Goal: Complete application form: Complete application form

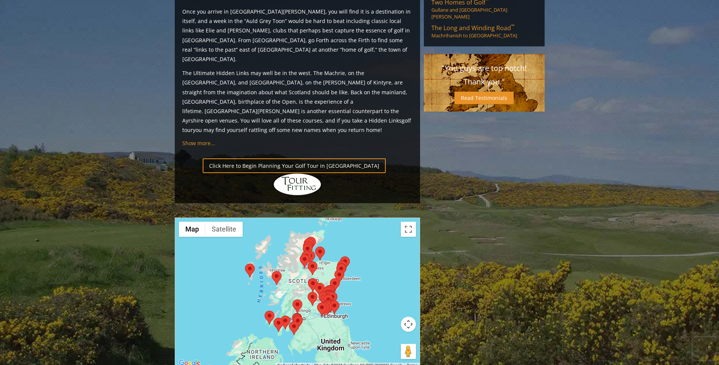
scroll to position [828, 0]
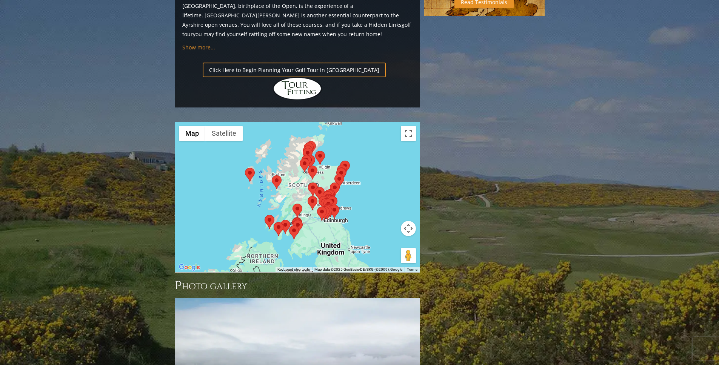
click at [337, 183] on img at bounding box center [335, 190] width 10 height 14
click at [338, 183] on img at bounding box center [335, 190] width 10 height 14
click at [344, 130] on div at bounding box center [297, 197] width 244 height 150
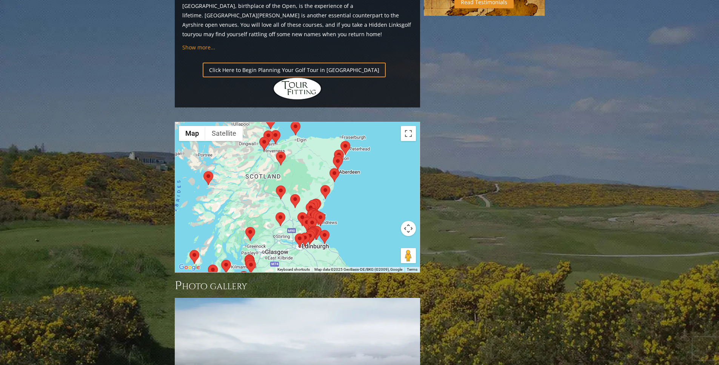
click at [344, 130] on div at bounding box center [297, 197] width 244 height 150
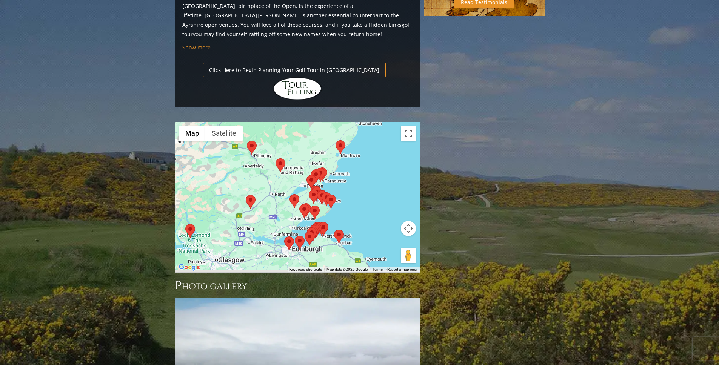
drag, startPoint x: 333, startPoint y: 152, endPoint x: 369, endPoint y: 103, distance: 60.7
click at [369, 122] on div at bounding box center [297, 197] width 244 height 150
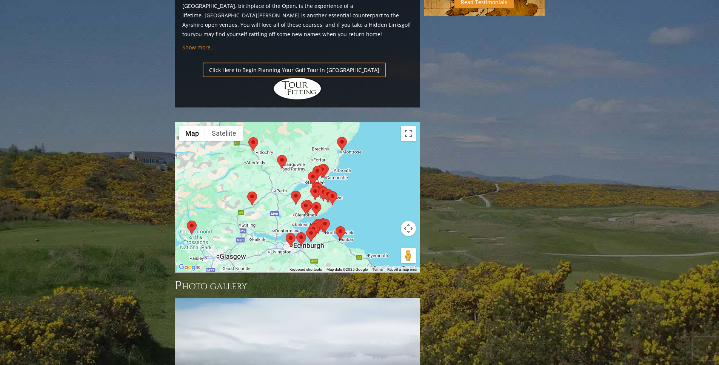
click at [296, 161] on div at bounding box center [297, 197] width 244 height 150
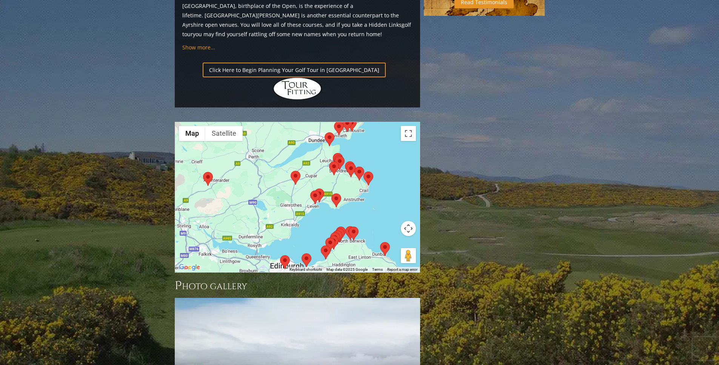
click at [317, 158] on div at bounding box center [297, 197] width 244 height 150
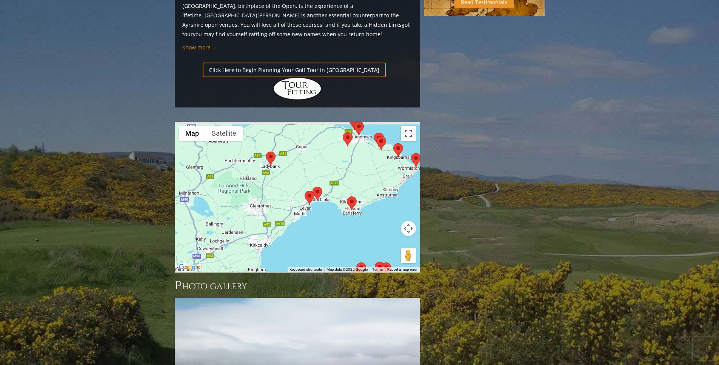
drag, startPoint x: 361, startPoint y: 95, endPoint x: 338, endPoint y: 158, distance: 66.2
click at [338, 158] on div at bounding box center [297, 197] width 244 height 150
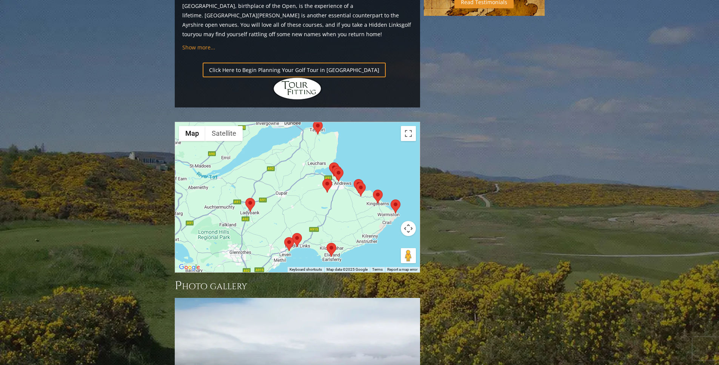
click at [333, 168] on area at bounding box center [333, 168] width 0 height 0
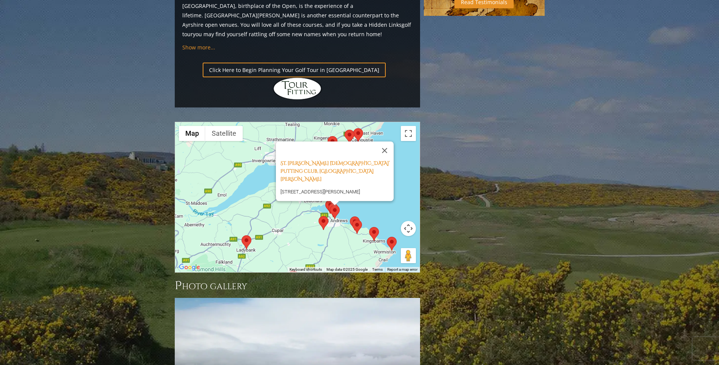
click at [352, 220] on area at bounding box center [352, 220] width 0 height 0
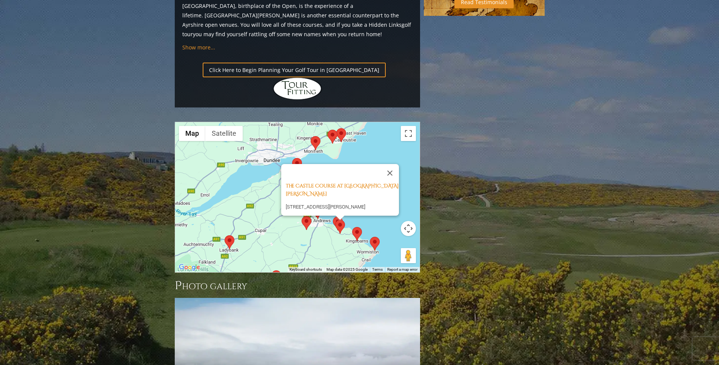
click at [352, 227] on area at bounding box center [352, 227] width 0 height 0
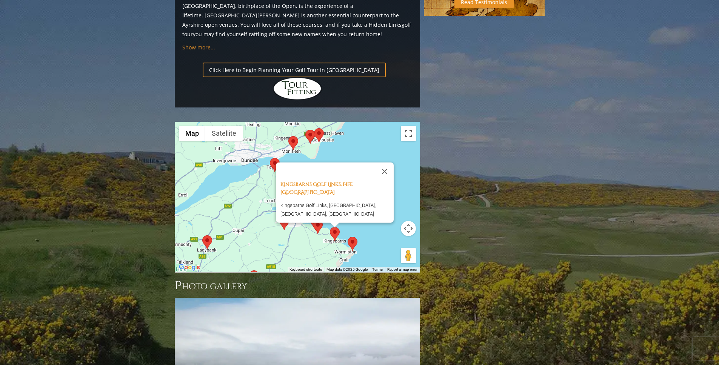
click at [367, 178] on div "Kingsbarns Golf Links, Fife Scotland Kingsbarns Golf Links, [GEOGRAPHIC_DATA], …" at bounding box center [297, 197] width 244 height 150
click at [347, 237] on area at bounding box center [347, 237] width 0 height 0
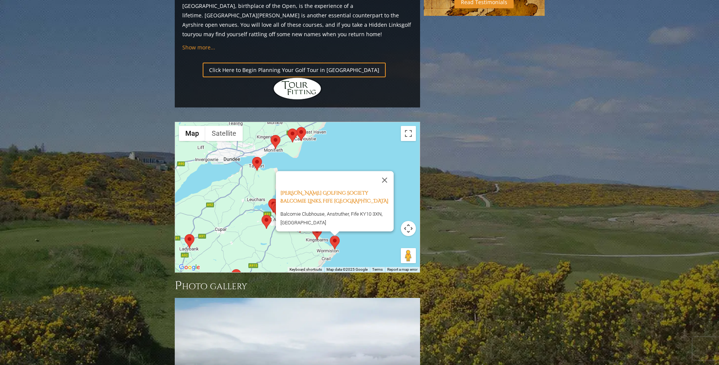
click at [261, 215] on area at bounding box center [261, 215] width 0 height 0
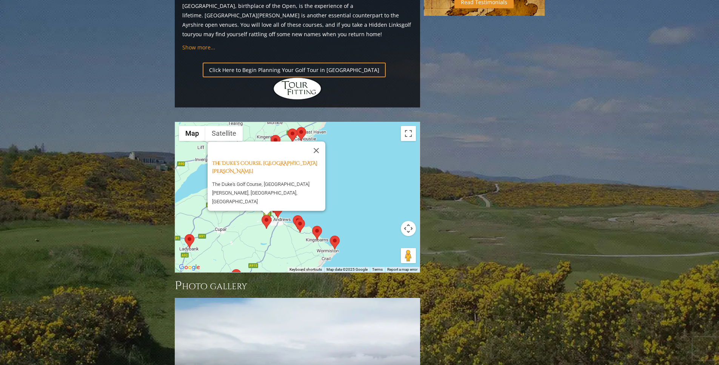
click at [366, 140] on div "The Duke’s Course, [GEOGRAPHIC_DATA][PERSON_NAME] [GEOGRAPHIC_DATA] The [GEOGRA…" at bounding box center [297, 197] width 244 height 150
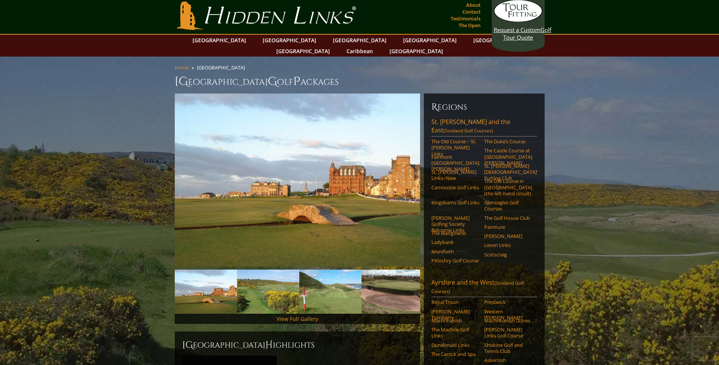
scroll to position [0, 0]
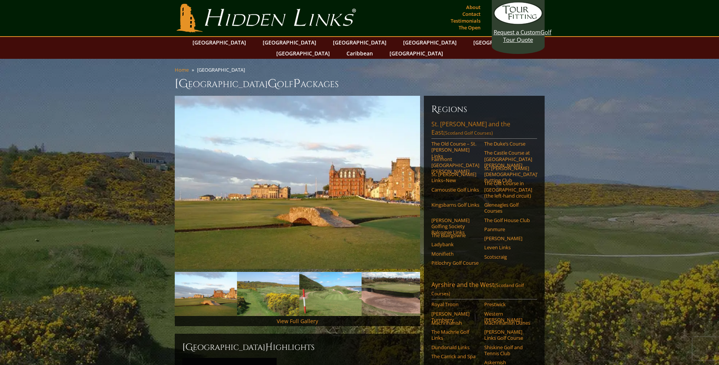
click at [443, 120] on link "[GEOGRAPHIC_DATA][PERSON_NAME] and the East (Scotland Golf Courses)" at bounding box center [484, 129] width 106 height 19
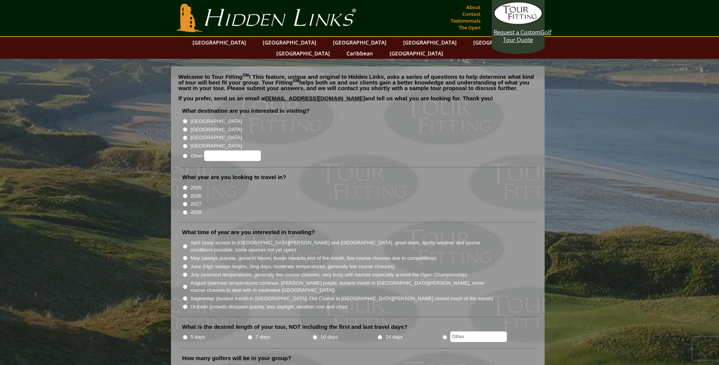
click at [184, 127] on input "[GEOGRAPHIC_DATA]" at bounding box center [185, 129] width 5 height 5
radio input "true"
click at [185, 194] on input "2026" at bounding box center [185, 196] width 5 height 5
radio input "true"
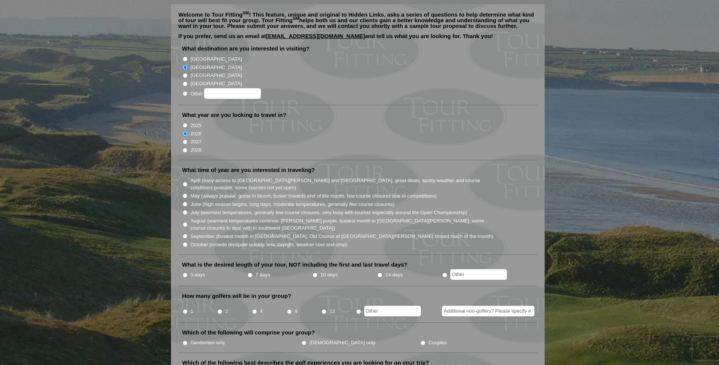
scroll to position [63, 0]
click at [183, 233] on input "September (busiest month in Ireland, Old Course at St. Andrews closed much of t…" at bounding box center [185, 235] width 5 height 5
radio input "true"
click at [184, 272] on input "5 days" at bounding box center [185, 274] width 5 height 5
radio input "true"
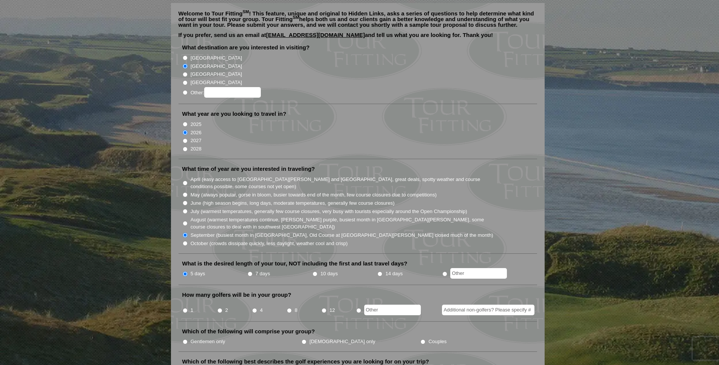
click at [329, 301] on li "12" at bounding box center [338, 308] width 35 height 15
click at [326, 308] on input "12" at bounding box center [323, 310] width 5 height 5
radio input "true"
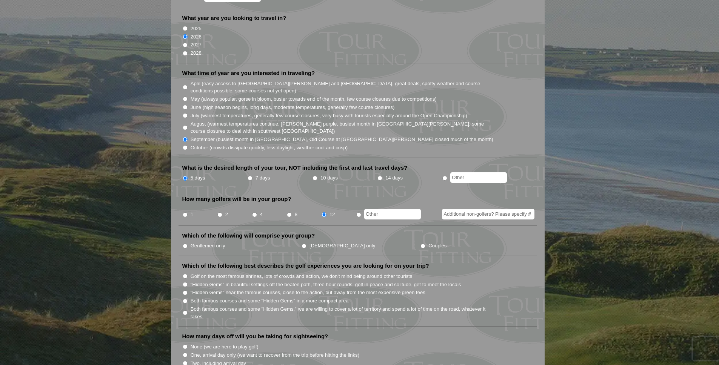
scroll to position [161, 0]
click at [184, 242] on input "Gentlemen only" at bounding box center [185, 244] width 5 height 5
radio input "true"
click at [186, 272] on input "Golf on the most famous shrines, lots of crowds and action, we don't mind being…" at bounding box center [185, 274] width 5 height 5
radio input "true"
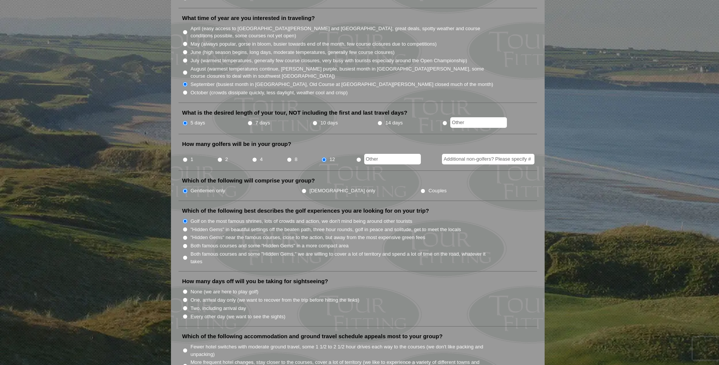
scroll to position [224, 0]
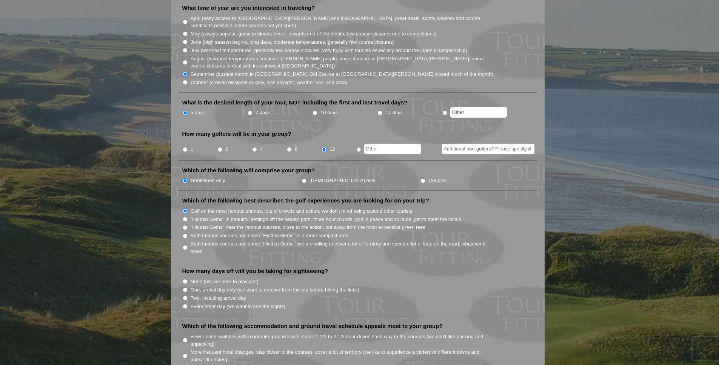
click at [184, 279] on input "None (we are here to play golf)" at bounding box center [185, 281] width 5 height 5
radio input "true"
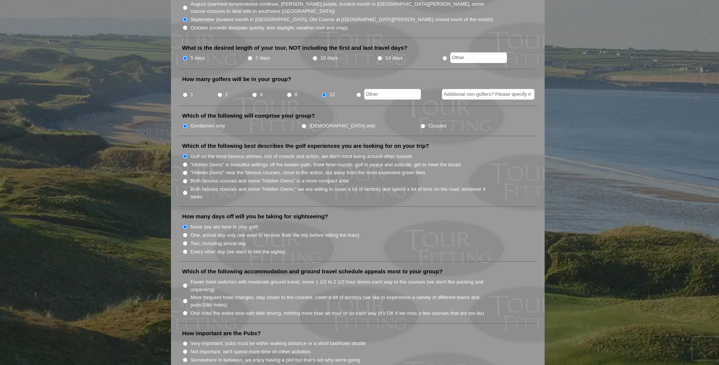
scroll to position [284, 0]
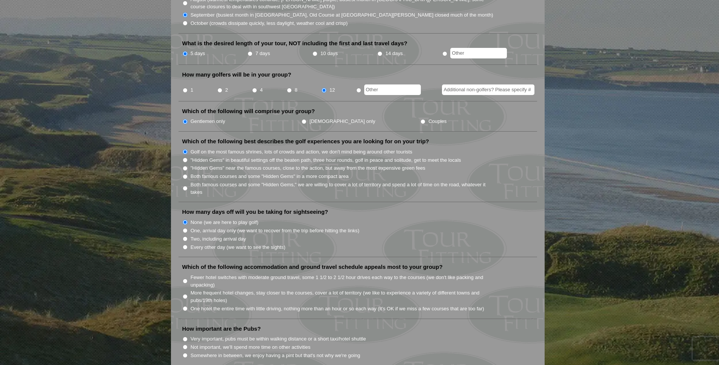
click at [186, 279] on input "Fewer hotel switches with moderate ground travel, some 1 1/2 to 2 1/2 hour driv…" at bounding box center [185, 281] width 5 height 5
radio input "true"
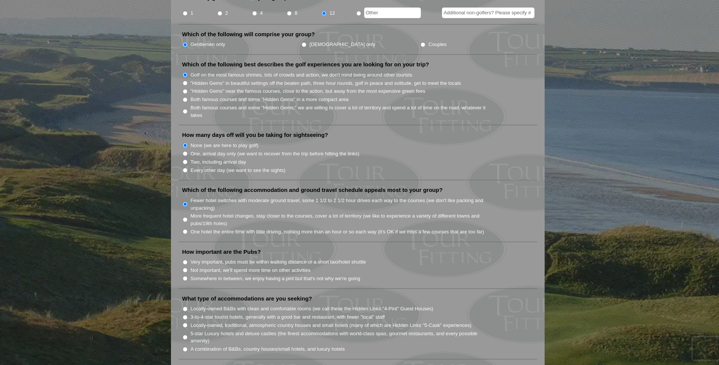
scroll to position [369, 0]
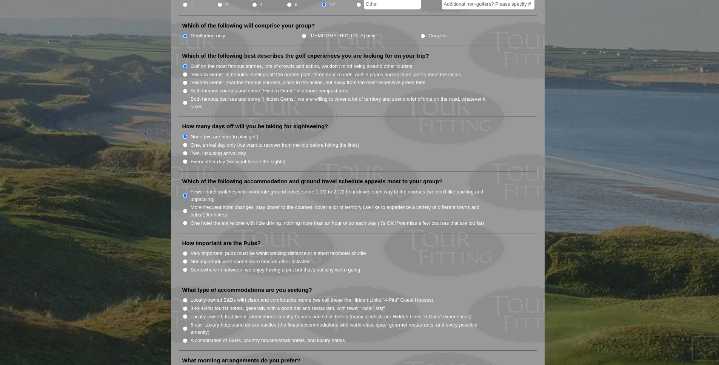
click at [187, 251] on input "Very important, pubs must be within walking distance or a short taxi/hotel shut…" at bounding box center [185, 253] width 5 height 5
radio input "true"
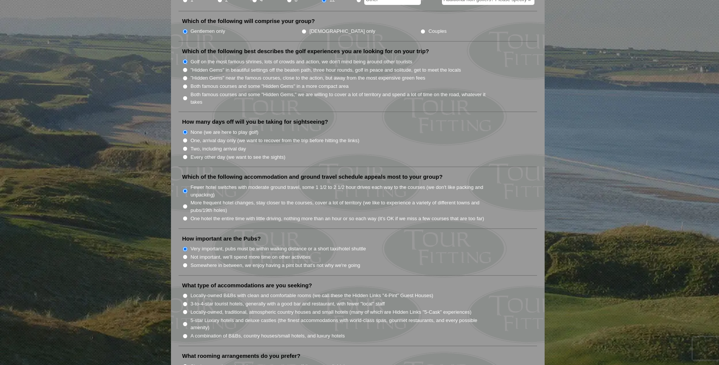
click at [184, 263] on input "Somewhere in between, we enjoy having a pint but that's not why we're going" at bounding box center [185, 265] width 5 height 5
radio input "true"
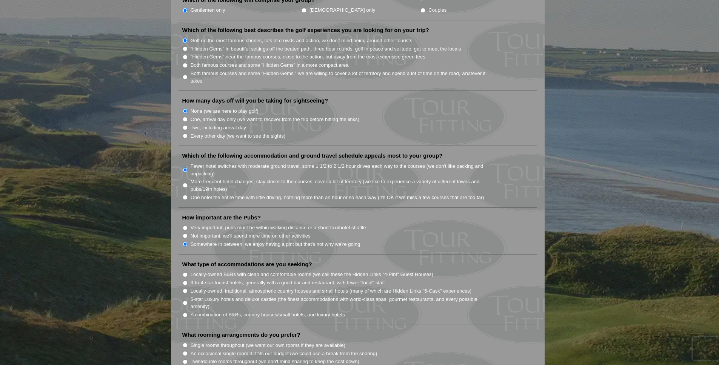
scroll to position [404, 0]
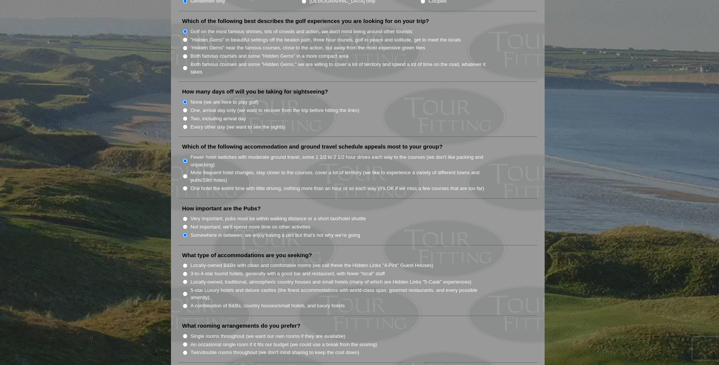
click at [185, 263] on input "Locally-owned B&Bs with clean and comfortable rooms (we call these the Hidden L…" at bounding box center [185, 265] width 5 height 5
radio input "true"
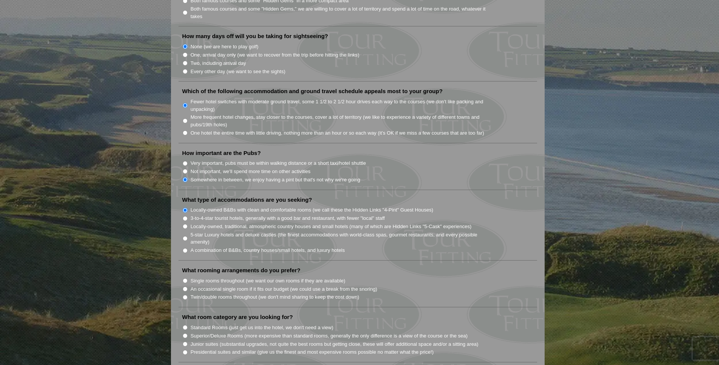
scroll to position [458, 0]
click at [185, 218] on input "3-to-4-star tourist hotels, generally with a good bar and restaurant, with fewe…" at bounding box center [185, 220] width 5 height 5
radio input "true"
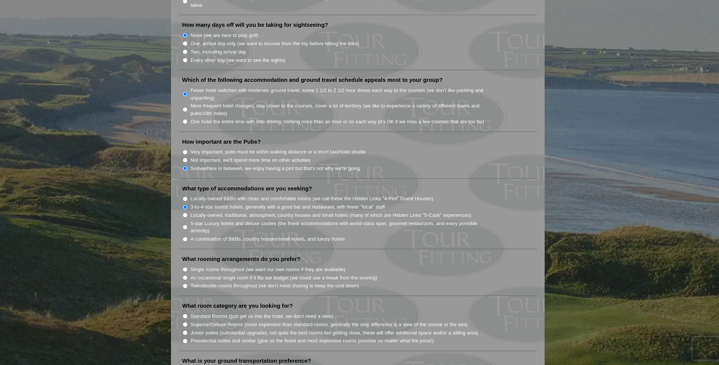
scroll to position [472, 0]
click at [186, 283] on input "Twin/double rooms throughout (we don't mind sharing to keep the cost down)" at bounding box center [185, 285] width 5 height 5
radio input "true"
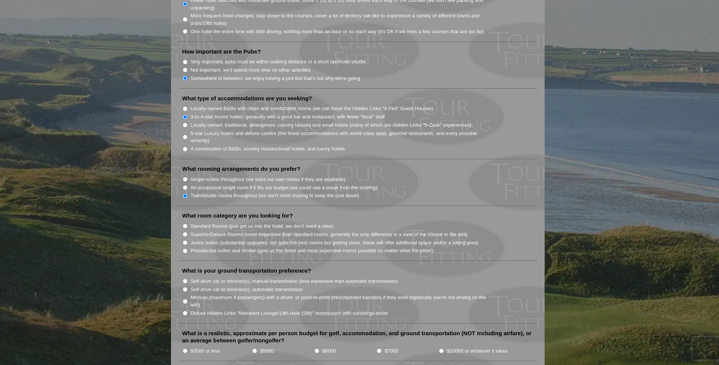
scroll to position [581, 0]
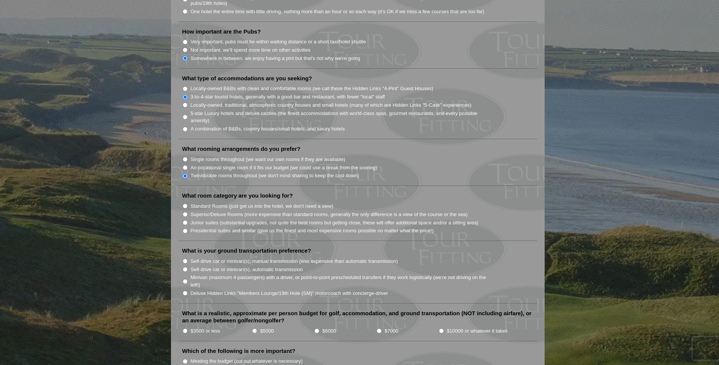
click at [186, 204] on input "Standard Rooms (just get us into the hotel, we don't need a view)" at bounding box center [185, 206] width 5 height 5
radio input "true"
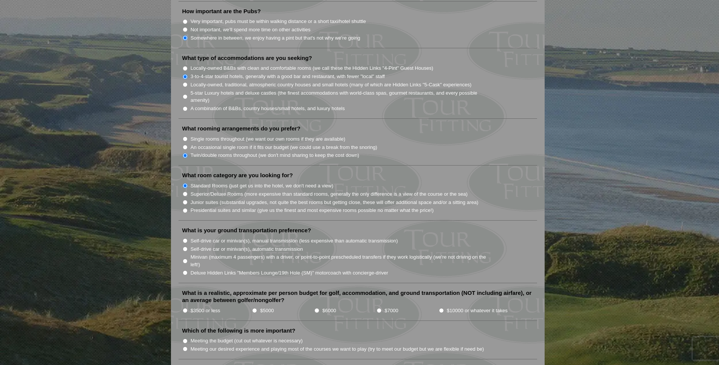
scroll to position [602, 0]
click at [186, 258] on input "Minivan (maximum 4 passengers) with a driver, or point-to-point prescheduled tr…" at bounding box center [185, 260] width 5 height 5
radio input "true"
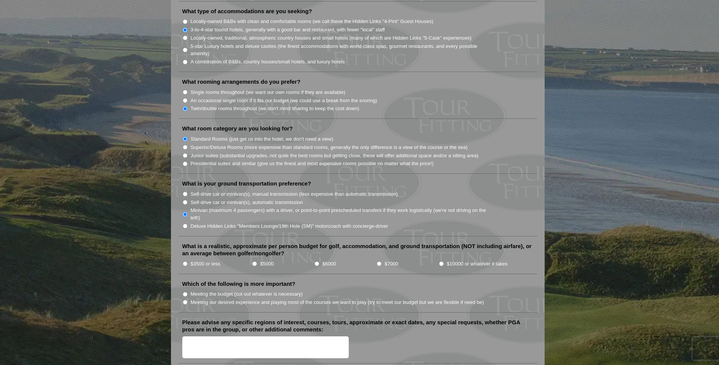
scroll to position [649, 0]
click at [253, 261] on input "$5000" at bounding box center [254, 263] width 5 height 5
radio input "true"
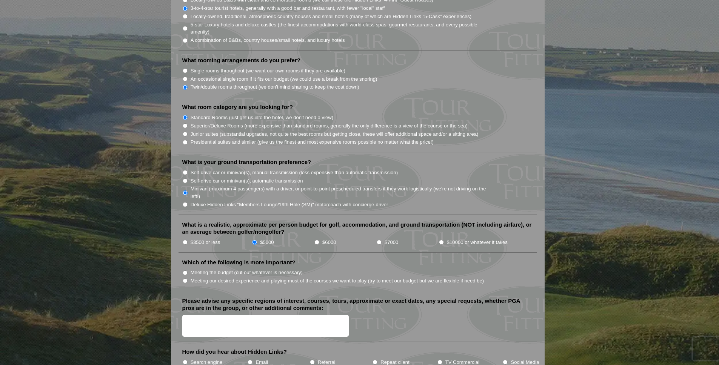
scroll to position [670, 0]
click at [186, 278] on input "Meeting our desired experience and playing most of the courses we want to play …" at bounding box center [185, 280] width 5 height 5
radio input "true"
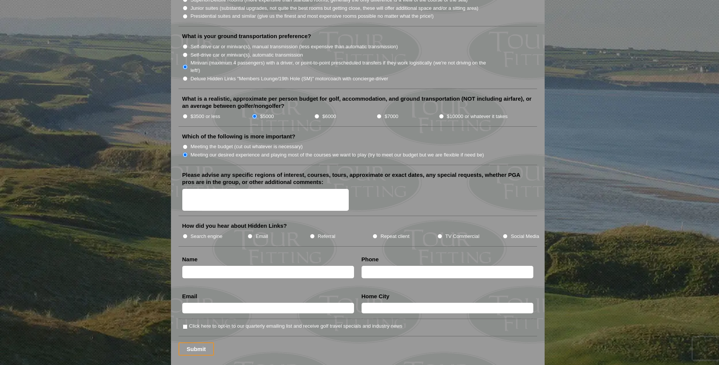
scroll to position [767, 0]
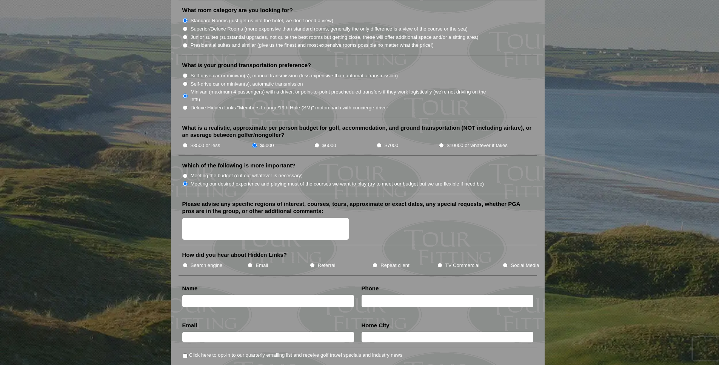
click at [225, 218] on textarea "Please advise any specific regions of interest, courses, tours, approximate or …" at bounding box center [265, 229] width 167 height 22
click at [311, 220] on textarea "Hi there, I am looking to inquire about more information for a Golf Trip in Sco…" at bounding box center [265, 229] width 167 height 22
click at [214, 225] on textarea "Hi there, I am looking to inquire about more information for a Golf Trip in Sco…" at bounding box center [265, 229] width 167 height 22
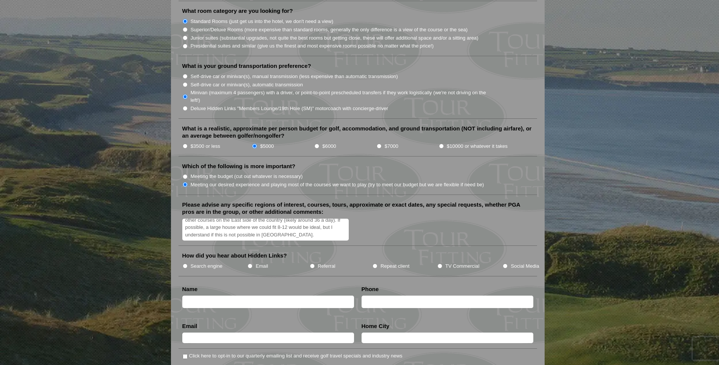
scroll to position [755, 0]
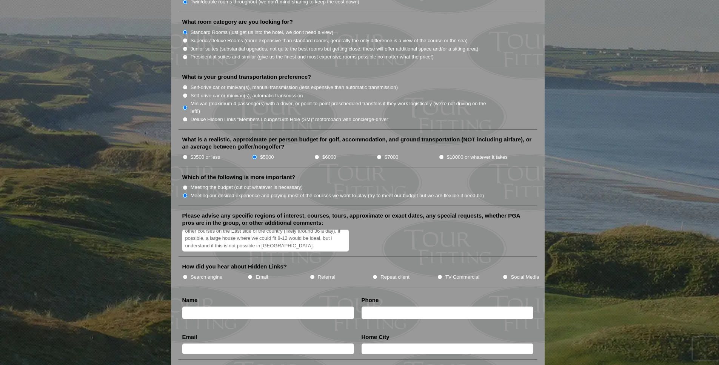
click at [226, 230] on textarea "Hi there, I am looking to inquire about more information for a Golf Trip in Sco…" at bounding box center [265, 241] width 167 height 22
click at [220, 232] on textarea "Hi there, I am looking to inquire about more information for a Golf Trip in Sco…" at bounding box center [265, 241] width 167 height 22
click at [219, 235] on textarea "Hi there, I am looking to inquire about more information for a Golf Trip in Sco…" at bounding box center [265, 241] width 167 height 22
click at [230, 233] on textarea "Hi there, I am looking to inquire about more information for a Golf Trip in Sco…" at bounding box center [265, 241] width 167 height 22
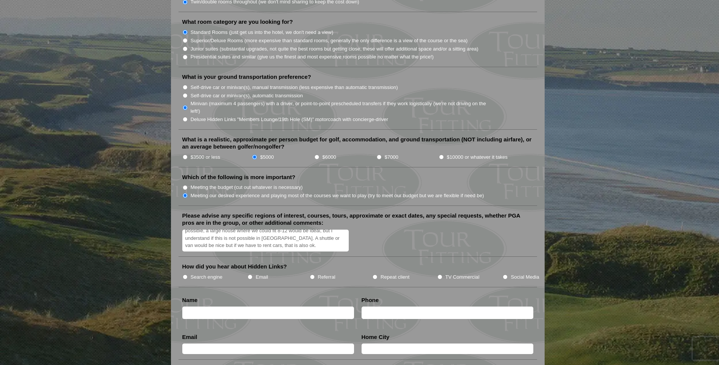
click at [235, 239] on textarea "Hi there, I am looking to inquire about more information for a Golf Trip in Sco…" at bounding box center [265, 241] width 167 height 22
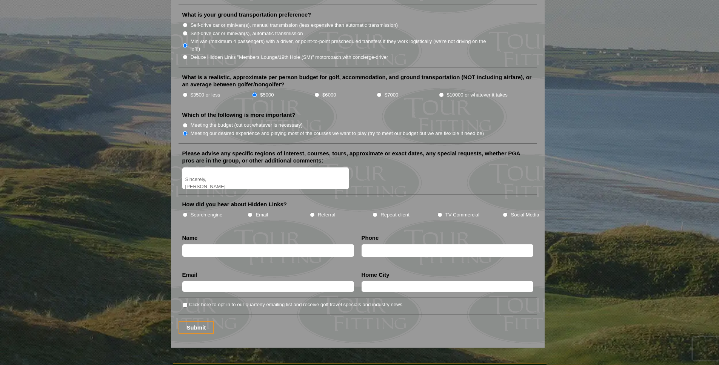
scroll to position [819, 0]
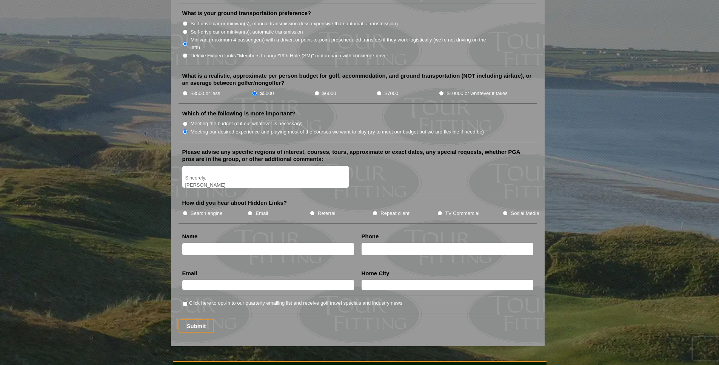
type textarea "Hi there, I am looking to inquire about more information for a Golf Trip in Sco…"
click at [184, 211] on input "Search engine" at bounding box center [185, 213] width 5 height 5
radio input "true"
click at [237, 243] on input "text" at bounding box center [268, 249] width 172 height 12
type input "Evan Wahl"
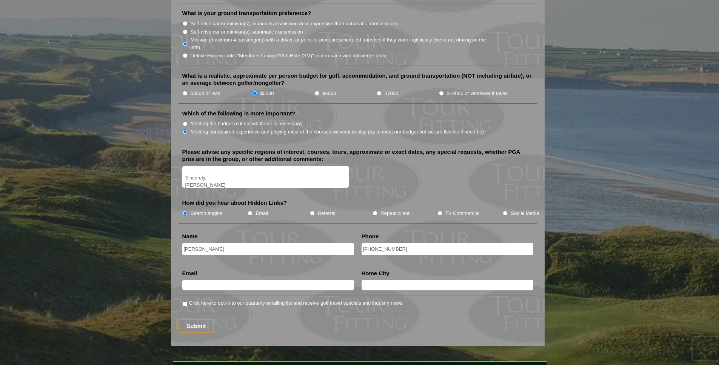
type input "+1 (248) 508-7558"
type input "evangwahl@gmail.com"
type input "Raleigh, North Carolina"
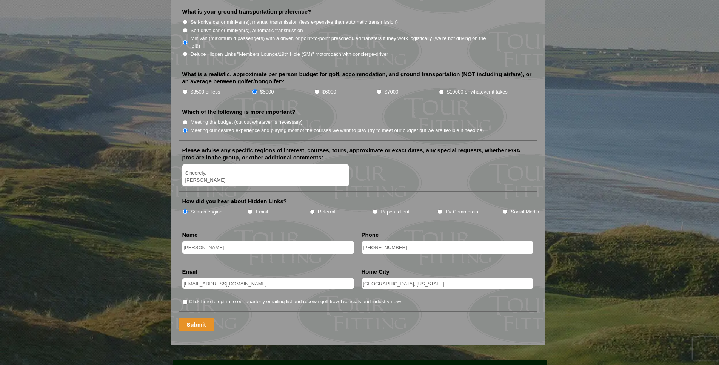
click at [194, 318] on input "Submit" at bounding box center [196, 324] width 36 height 13
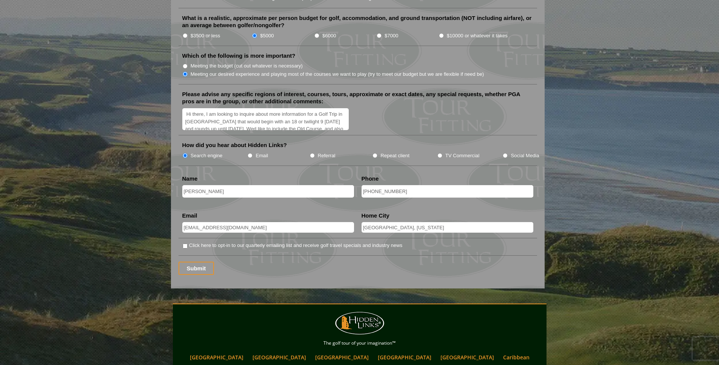
scroll to position [979, 0]
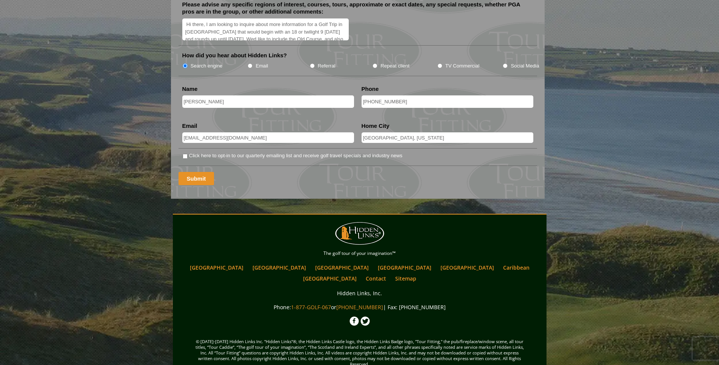
click at [198, 172] on input "Submit" at bounding box center [196, 178] width 36 height 13
